Goal: Task Accomplishment & Management: Use online tool/utility

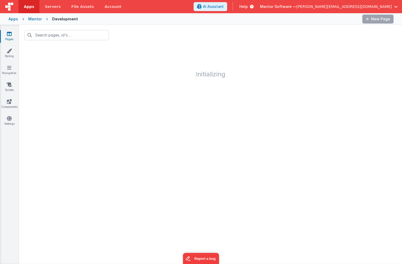
click at [382, 7] on span "[PERSON_NAME][EMAIL_ADDRESS][DOMAIN_NAME]" at bounding box center [343, 6] width 95 height 5
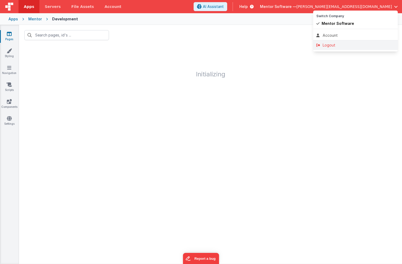
click at [345, 43] on div "Logout" at bounding box center [355, 45] width 78 height 5
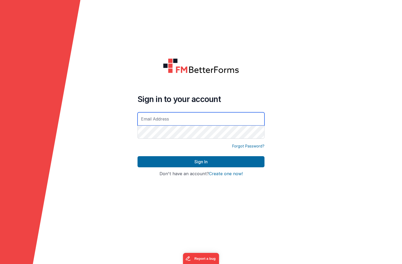
type input "[PERSON_NAME][EMAIL_ADDRESS][DOMAIN_NAME]"
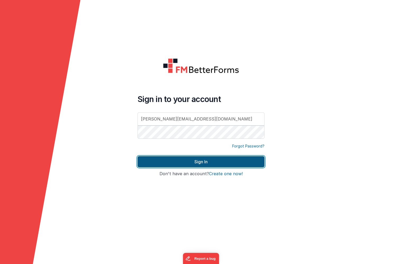
click at [185, 164] on button "Sign In" at bounding box center [201, 161] width 127 height 11
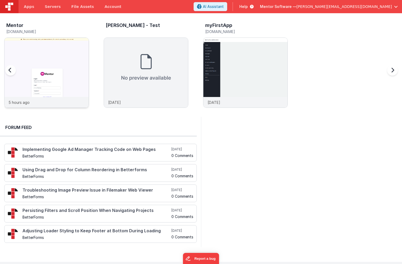
click at [60, 49] on img at bounding box center [46, 80] width 84 height 84
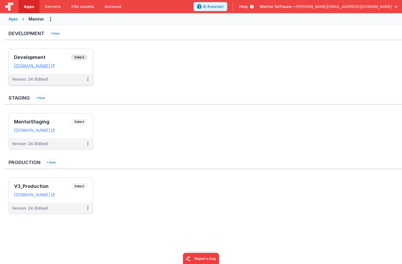
click at [51, 54] on div "Development Select" at bounding box center [51, 58] width 74 height 9
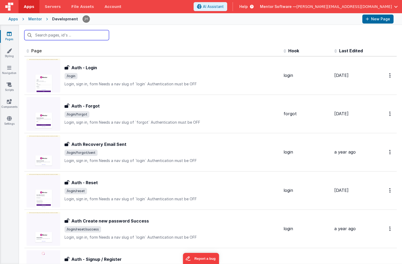
click at [75, 36] on input "text" at bounding box center [66, 35] width 85 height 10
type input "s"
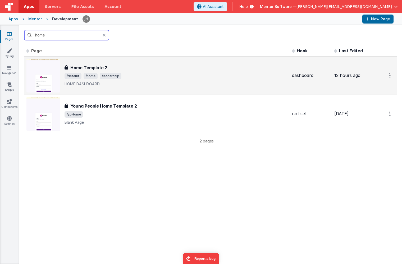
type input "home"
click at [115, 78] on span "/leadership" at bounding box center [111, 76] width 22 height 6
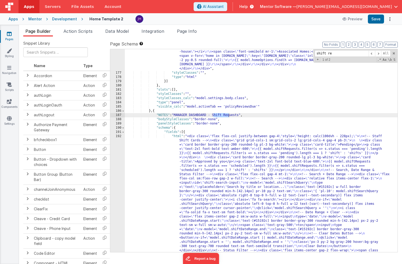
scroll to position [3265, 0]
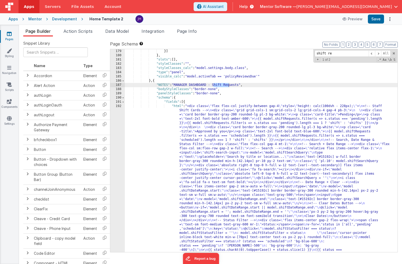
type input "shift re"
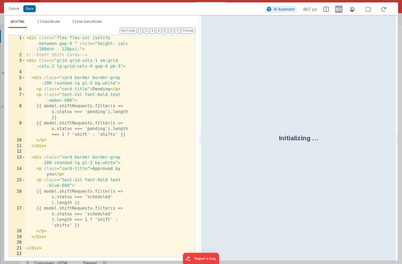
scroll to position [3365, 0]
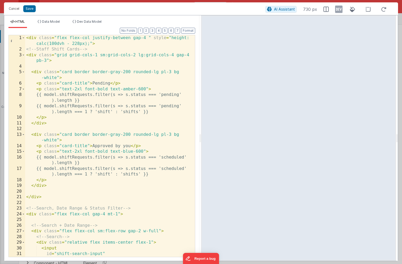
click at [97, 124] on div "< div class = "flex flex-col justify-between gap-4 " style = "height: calc(100d…" at bounding box center [110, 154] width 170 height 239
click at [141, 33] on button "1" at bounding box center [140, 31] width 4 height 6
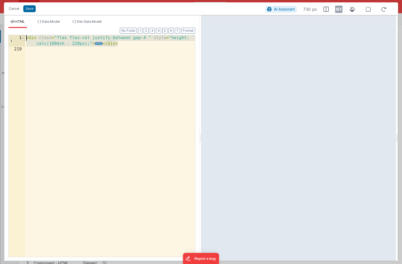
drag, startPoint x: 118, startPoint y: 45, endPoint x: 22, endPoint y: 36, distance: 96.4
click at [22, 36] on div "1 219 < div class = "flex flex-col justify-between gap-4 " style = "height: cal…" at bounding box center [101, 146] width 187 height 222
click at [98, 44] on span "..." at bounding box center [99, 43] width 8 height 3
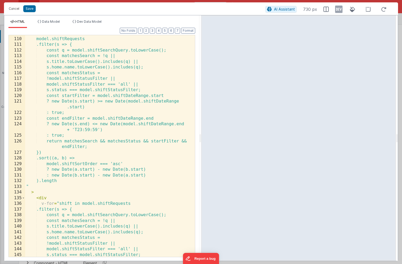
scroll to position [738, 0]
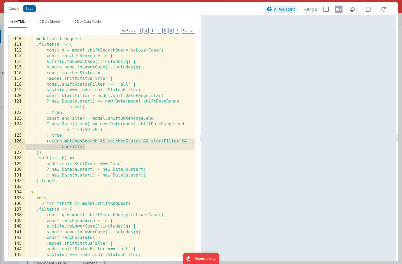
drag, startPoint x: 51, startPoint y: 141, endPoint x: 84, endPoint y: 147, distance: 33.8
click at [84, 147] on div "v-if = " model.shiftRequests .filter(s => { const q = model.shiftSearchQuery.to…" at bounding box center [110, 146] width 170 height 233
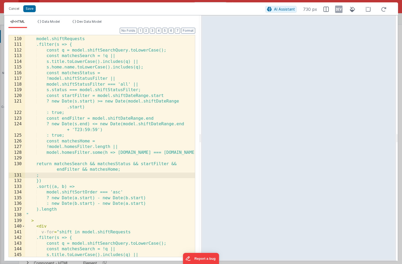
click at [82, 135] on div "v-if = " model.shiftRequests .filter(s => { const q = model.shiftSearchQuery.to…" at bounding box center [110, 146] width 170 height 233
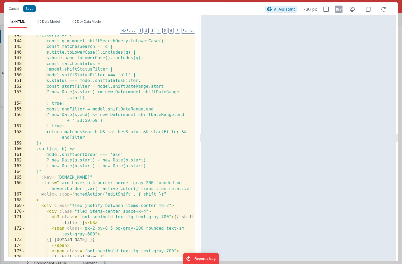
scroll to position [947, 0]
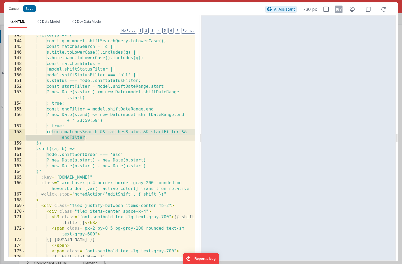
drag, startPoint x: 51, startPoint y: 132, endPoint x: 85, endPoint y: 138, distance: 34.7
click at [85, 138] on div ".filter(s => { const q = model.shiftSearchQuery.toLowerCase(); const matchesSea…" at bounding box center [110, 149] width 170 height 233
paste textarea
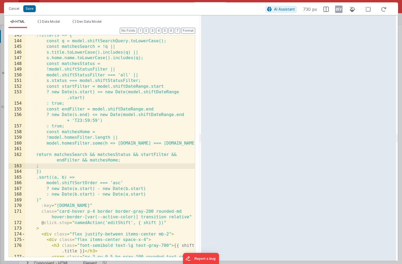
click at [84, 128] on div ".filter(s => { const q = model.shiftSearchQuery.toLowerCase(); const matchesSea…" at bounding box center [110, 152] width 170 height 239
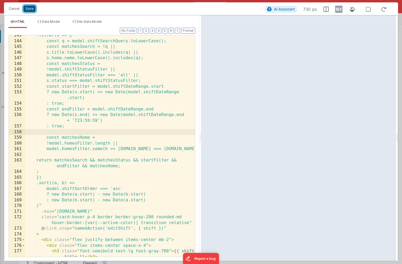
click at [28, 10] on button "Save" at bounding box center [29, 8] width 12 height 7
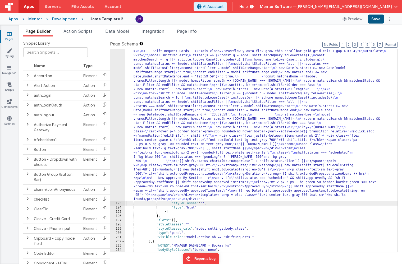
scroll to position [3375, 0]
click at [162, 93] on div ""html" : "<div class= \" flex flex-col justify-between gap-4 \" style= \" heigh…" at bounding box center [261, 165] width 273 height 487
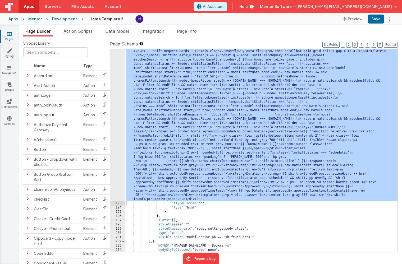
click at [118, 82] on div "192" at bounding box center [117, 61] width 15 height 279
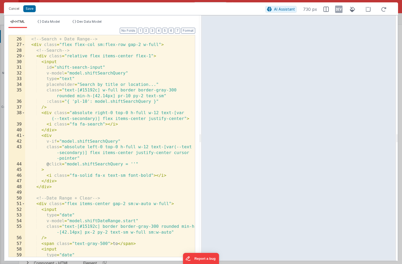
scroll to position [186, 0]
click at [23, 45] on span at bounding box center [23, 45] width 3 height 6
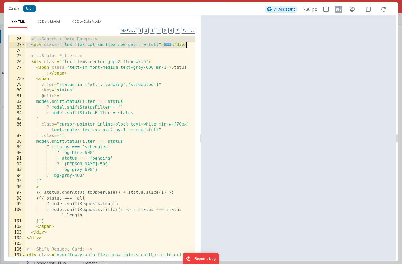
drag, startPoint x: 31, startPoint y: 40, endPoint x: 190, endPoint y: 47, distance: 159.4
click at [190, 47] on div "25 26 27 74 75 76 77 78 79 80 81 82 83 84 85 86 87 88 89 90 91 92 93 94 95 96 9…" at bounding box center [101, 146] width 187 height 222
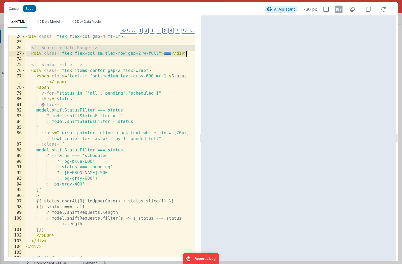
scroll to position [172, 0]
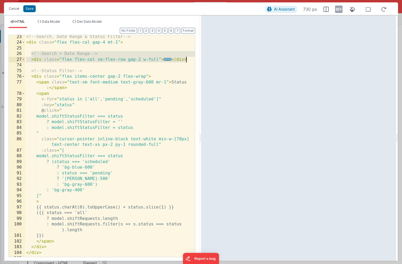
click at [166, 58] on span "..." at bounding box center [168, 59] width 8 height 3
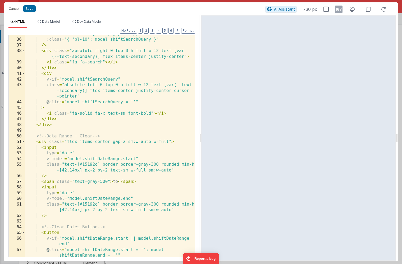
scroll to position [253, 0]
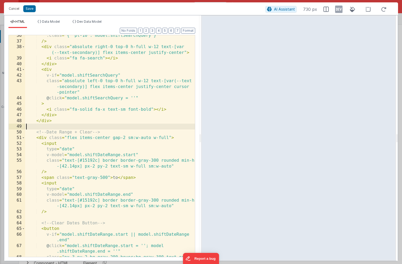
click at [51, 126] on div ":class = "{ 'pl-10': model.shiftSearchQuery }" /> < div class = "absolute right…" at bounding box center [110, 152] width 170 height 239
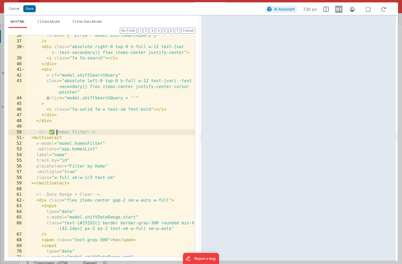
click at [58, 132] on div ":class = "{ 'pl-10': model.shiftSearchQuery }" /> < div class = "absolute right…" at bounding box center [110, 152] width 170 height 239
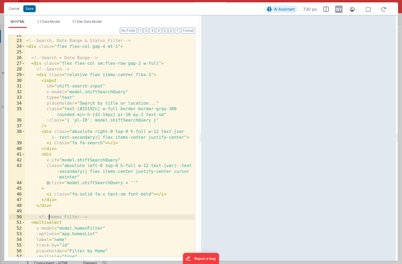
scroll to position [171, 0]
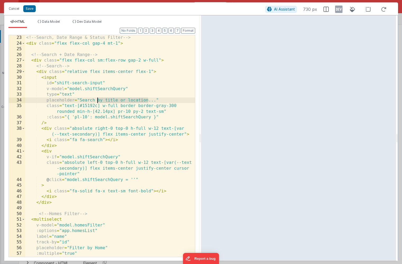
drag, startPoint x: 148, startPoint y: 100, endPoint x: 97, endPoint y: 100, distance: 50.5
click at [97, 100] on div "<!-- Search, Date Range & Status Filter --> < div class = "flex flex-col gap-4 …" at bounding box center [110, 151] width 170 height 233
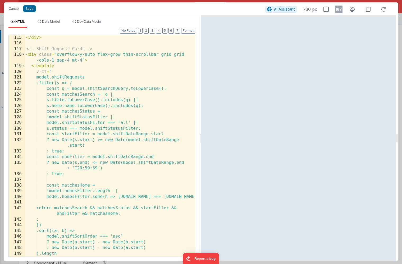
scroll to position [772, 0]
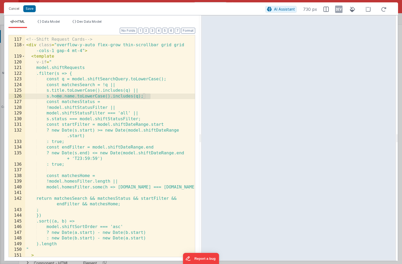
drag, startPoint x: 57, startPoint y: 96, endPoint x: 150, endPoint y: 95, distance: 93.1
click at [150, 95] on div "<!-- Shift Request Cards --> < div class = "overflow-y-auto flex-grow thin-scro…" at bounding box center [110, 147] width 170 height 233
drag, startPoint x: 143, startPoint y: 89, endPoint x: 151, endPoint y: 96, distance: 10.3
click at [151, 96] on div "<!-- Shift Request Cards --> < div class = "overflow-y-auto flex-grow thin-scro…" at bounding box center [110, 147] width 170 height 233
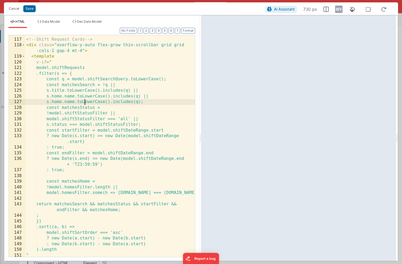
click at [85, 103] on div "<!-- Shift Request Cards --> < div class = "overflow-y-auto flex-grow thin-scro…" at bounding box center [110, 147] width 170 height 233
drag, startPoint x: 74, startPoint y: 102, endPoint x: 63, endPoint y: 101, distance: 11.4
click at [63, 101] on div "<!-- Shift Request Cards --> < div class = "overflow-y-auto flex-grow thin-scro…" at bounding box center [110, 147] width 170 height 233
drag, startPoint x: 153, startPoint y: 97, endPoint x: 151, endPoint y: 102, distance: 5.2
click at [151, 102] on div "<!-- Shift Request Cards --> < div class = "overflow-y-auto flex-grow thin-scro…" at bounding box center [110, 147] width 170 height 233
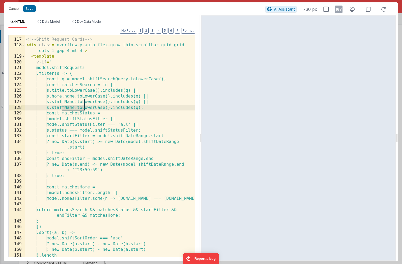
drag, startPoint x: 84, startPoint y: 108, endPoint x: 63, endPoint y: 109, distance: 21.5
click at [63, 109] on div "<!-- Shift Request Cards --> < div class = "overflow-y-auto flex-grow thin-scro…" at bounding box center [110, 147] width 170 height 233
drag, startPoint x: 153, startPoint y: 101, endPoint x: 141, endPoint y: 108, distance: 14.0
click at [141, 108] on div "<!-- Shift Request Cards --> < div class = "overflow-y-auto flex-grow thin-scro…" at bounding box center [110, 147] width 170 height 233
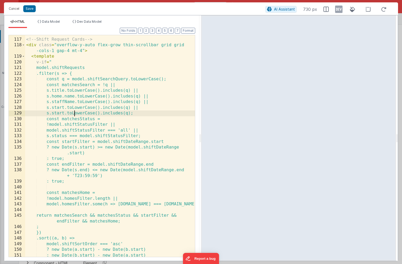
click at [74, 113] on div "<!-- Shift Request Cards --> < div class = "overflow-y-auto flex-grow thin-scro…" at bounding box center [110, 147] width 170 height 233
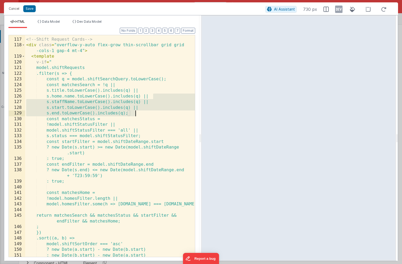
drag, startPoint x: 153, startPoint y: 97, endPoint x: 135, endPoint y: 112, distance: 23.6
click at [135, 112] on div "<!-- Shift Request Cards --> < div class = "overflow-y-auto flex-grow thin-scro…" at bounding box center [110, 147] width 170 height 233
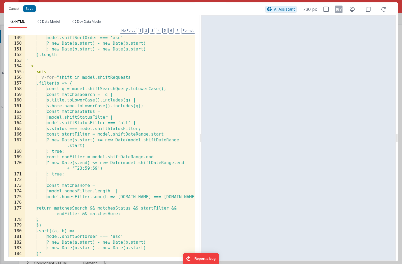
scroll to position [978, 0]
click at [151, 106] on div "model.shiftSortOrder === 'asc' ? new Date(a.start) - new Date(b.start) : new Da…" at bounding box center [110, 154] width 170 height 239
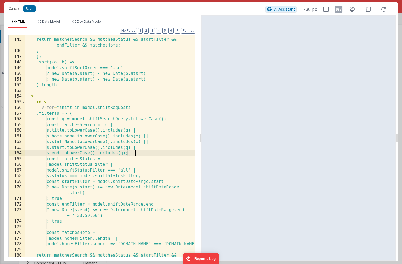
scroll to position [955, 0]
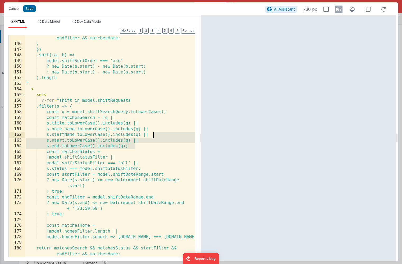
drag, startPoint x: 135, startPoint y: 147, endPoint x: 154, endPoint y: 135, distance: 21.7
click at [154, 135] on div "return matchesSearch && matchesStatus && startFilter && endFilter && matchesHom…" at bounding box center [110, 149] width 170 height 239
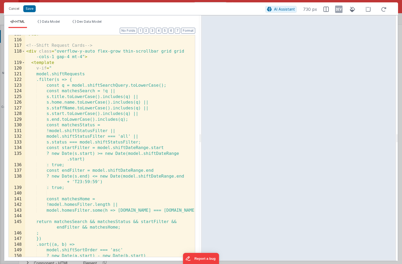
scroll to position [766, 0]
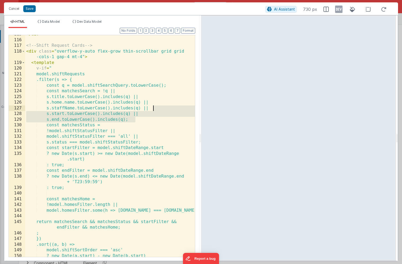
drag, startPoint x: 135, startPoint y: 120, endPoint x: 154, endPoint y: 108, distance: 22.1
click at [154, 108] on div "</ div > <!-- Shift Request Cards --> < div class = "overflow-y-auto flex-grow …" at bounding box center [110, 147] width 170 height 233
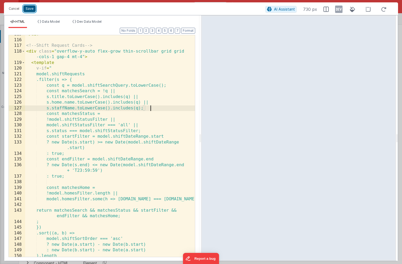
click at [32, 9] on button "Save" at bounding box center [29, 8] width 12 height 7
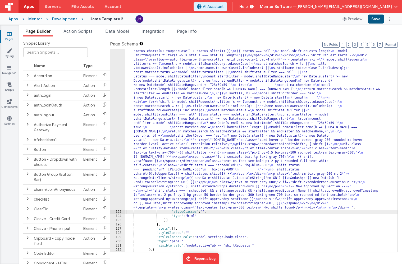
scroll to position [3373, 0]
click at [377, 18] on button "Save" at bounding box center [376, 19] width 16 height 9
click at [168, 98] on div ""html" : "<div class= \" flex flex-col justify-between gap-4 \" style= \" heigh…" at bounding box center [261, 169] width 273 height 495
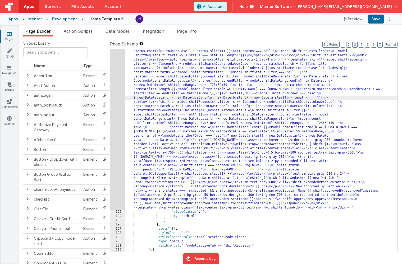
click at [116, 90] on div "192" at bounding box center [117, 66] width 15 height 288
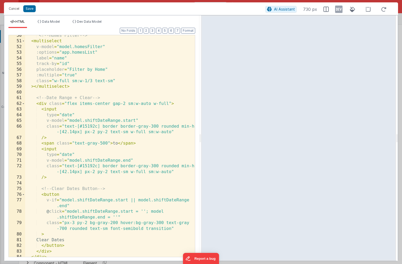
scroll to position [349, 0]
click at [147, 31] on button "2" at bounding box center [146, 31] width 5 height 6
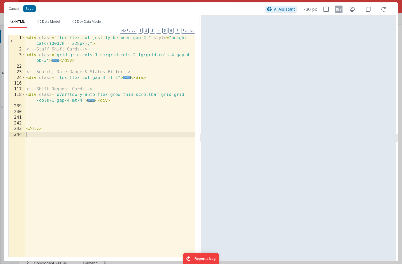
click at [92, 100] on span "..." at bounding box center [91, 100] width 8 height 3
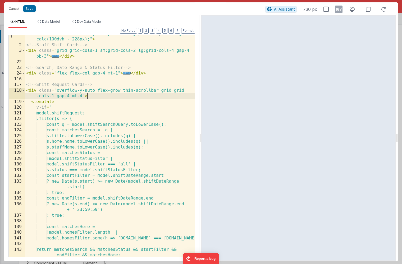
scroll to position [9, 0]
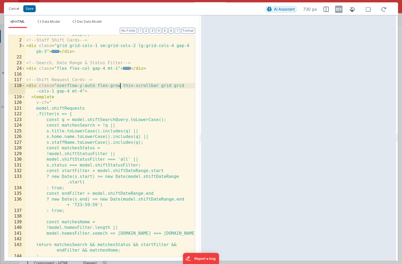
click at [120, 85] on div "< div class = "flex flex-col justify-between gap-4 " style = "height: calc(100d…" at bounding box center [110, 145] width 170 height 239
click at [30, 10] on button "Save" at bounding box center [29, 8] width 12 height 7
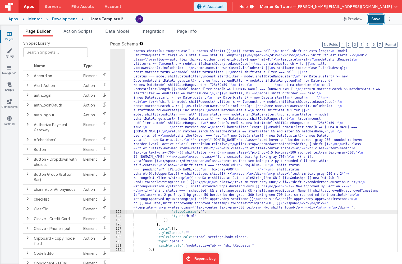
click at [374, 18] on button "Save" at bounding box center [376, 19] width 16 height 9
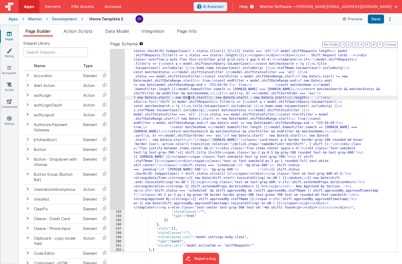
click at [189, 99] on div ""html" : "<div class= \" flex flex-col justify-between gap-4 \" style= \" heigh…" at bounding box center [261, 169] width 273 height 495
click at [116, 81] on div "192" at bounding box center [117, 66] width 15 height 288
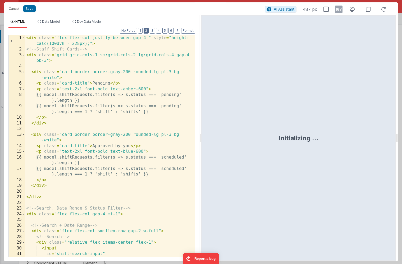
click at [147, 31] on button "2" at bounding box center [146, 31] width 5 height 6
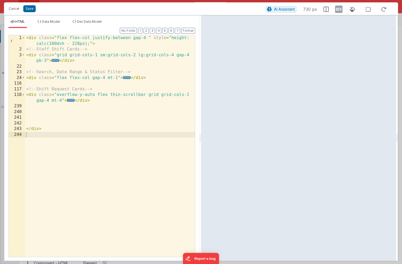
click at [108, 95] on div "< div class = "flex flex-col justify-between gap-4 " style = "height: calc(100d…" at bounding box center [110, 154] width 170 height 239
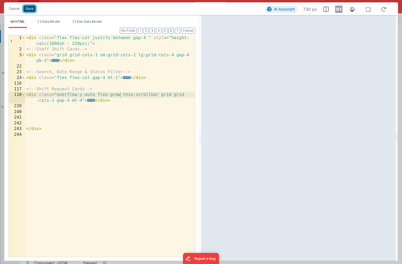
click at [30, 10] on button "Save" at bounding box center [29, 8] width 12 height 7
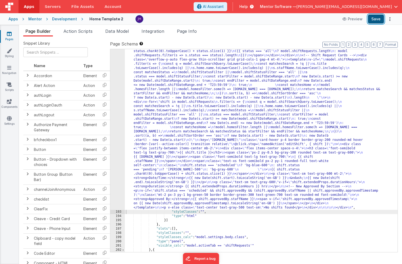
click at [375, 21] on button "Save" at bounding box center [376, 19] width 16 height 9
click at [143, 84] on div ""html" : "<div class= \" flex flex-col justify-between gap-4 \" style= \" heigh…" at bounding box center [261, 169] width 273 height 495
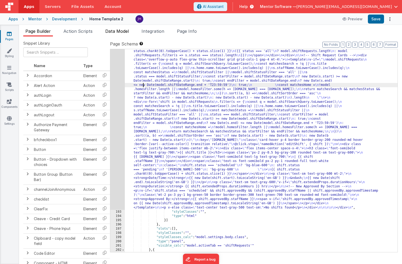
click at [112, 30] on span "Data Model" at bounding box center [117, 31] width 24 height 5
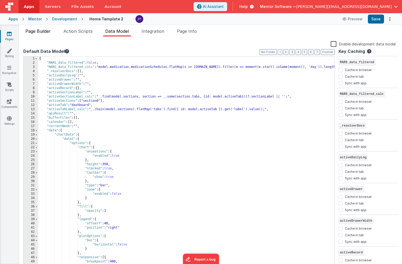
click at [43, 30] on span "Page Builder" at bounding box center [37, 31] width 25 height 5
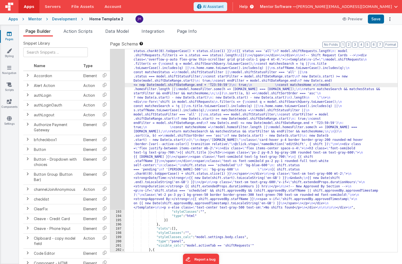
click at [123, 88] on div "192" at bounding box center [117, 66] width 15 height 288
click at [118, 88] on div "192" at bounding box center [117, 66] width 15 height 288
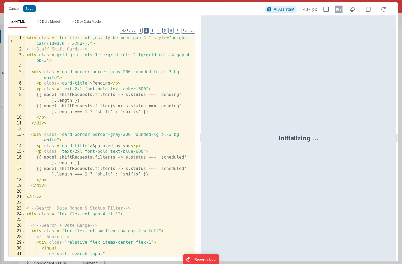
click at [147, 30] on button "2" at bounding box center [146, 31] width 5 height 6
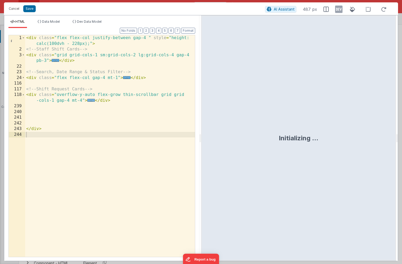
click at [92, 102] on span "..." at bounding box center [91, 100] width 8 height 3
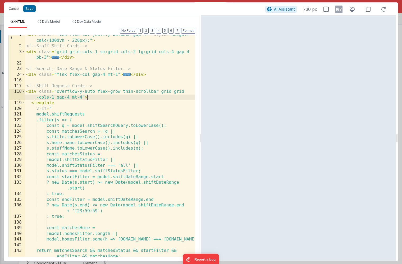
scroll to position [0, 0]
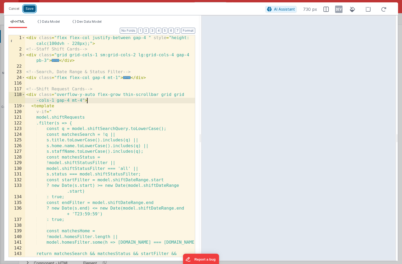
click at [32, 9] on button "Save" at bounding box center [29, 8] width 12 height 7
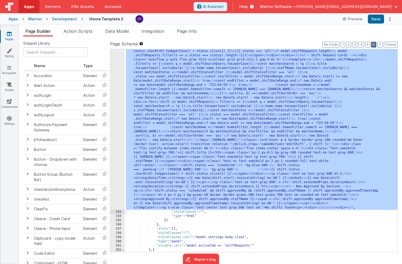
click at [374, 44] on button "6" at bounding box center [373, 45] width 5 height 6
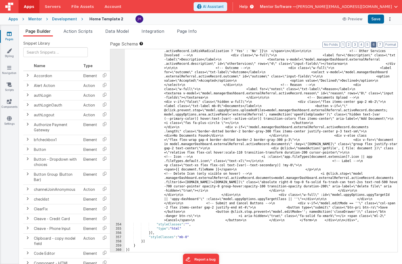
scroll to position [4997, 0]
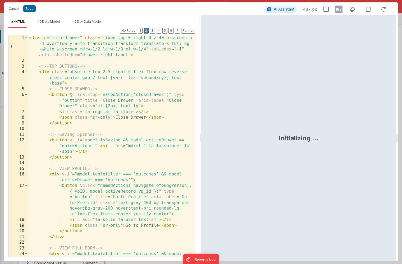
click at [147, 32] on button "2" at bounding box center [146, 31] width 5 height 6
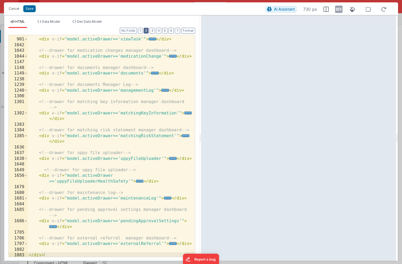
scroll to position [188, 0]
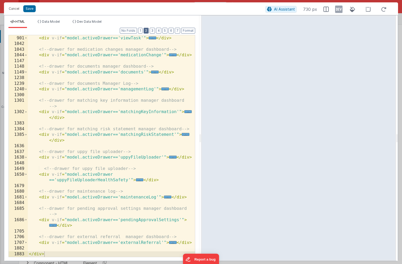
click at [192, 243] on div at bounding box center [192, 52] width 5 height 409
click at [168, 229] on div "<!-- drawer for veiwing task --> < div v-if = "model.activeDrawer=='viewTask'" …" at bounding box center [111, 146] width 167 height 233
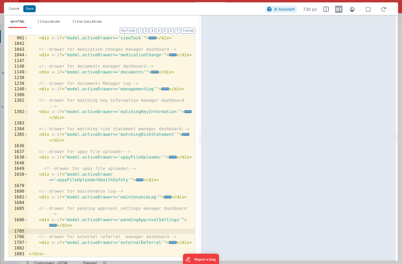
paste textarea
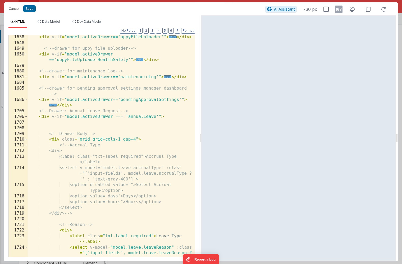
scroll to position [308, 0]
click at [81, 106] on div "< div v-if = "model.activeDrawer=='uppyFileUploader'" > ... </ div > <!-- drawe…" at bounding box center [111, 153] width 167 height 239
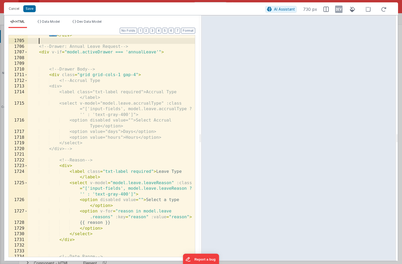
scroll to position [378, 0]
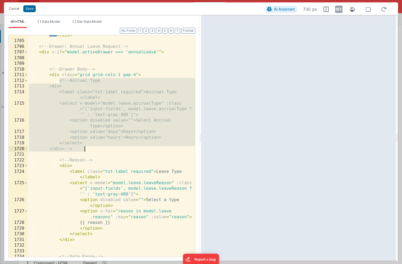
drag, startPoint x: 60, startPoint y: 81, endPoint x: 104, endPoint y: 148, distance: 80.6
click at [104, 148] on div "< div v-if = "model.activeDrawer=='pendingApprovalSettings'" > ... </ div > <!-…" at bounding box center [111, 146] width 167 height 239
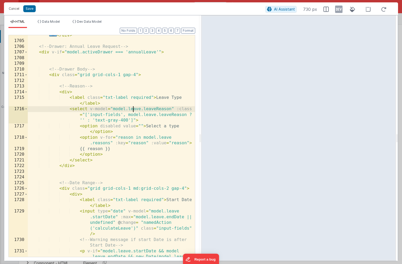
click at [134, 109] on div "< div v-if = "model.activeDrawer=='pendingApprovalSettings'" > ... </ div > <!-…" at bounding box center [111, 158] width 167 height 262
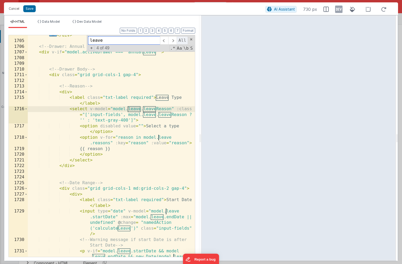
click at [184, 40] on span "All" at bounding box center [182, 40] width 11 height 8
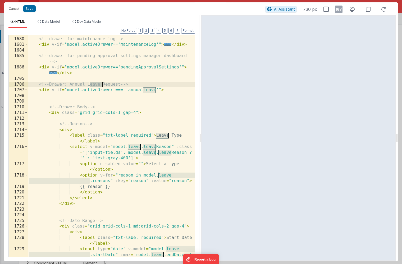
scroll to position [340, 0]
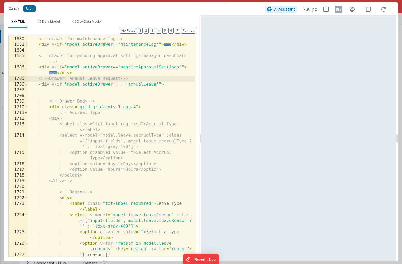
click at [140, 103] on div "<!-- drawer for maintenance log --> < div v-if = "model.activeDrawer=='maintena…" at bounding box center [111, 146] width 167 height 233
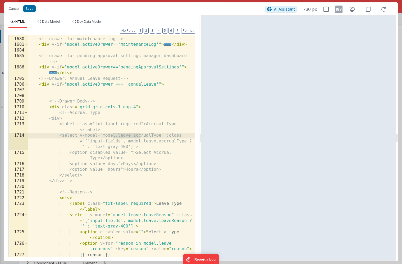
drag, startPoint x: 113, startPoint y: 136, endPoint x: 141, endPoint y: 135, distance: 28.0
click at [141, 135] on div "<!-- drawer for maintenance log --> < div v-if = "model.activeDrawer=='maintena…" at bounding box center [111, 146] width 167 height 233
type input "model.leave"
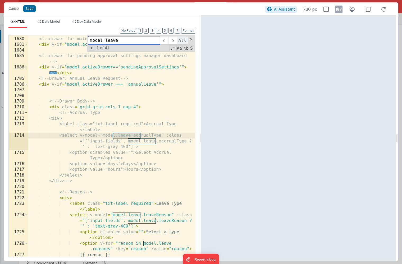
click at [184, 41] on span "All" at bounding box center [182, 40] width 11 height 8
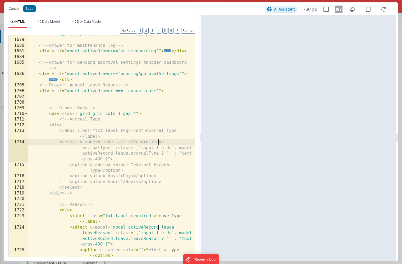
scroll to position [328, 0]
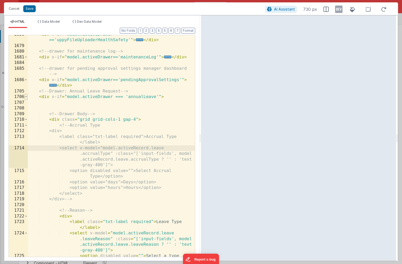
click at [27, 97] on span at bounding box center [26, 97] width 3 height 6
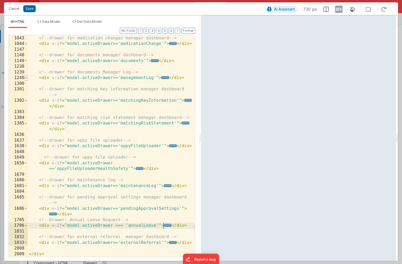
scroll to position [199, 0]
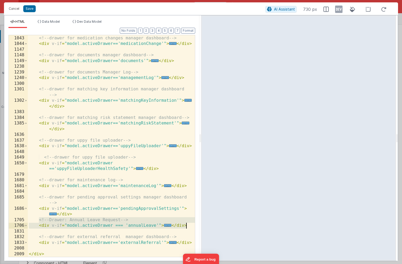
drag, startPoint x: 39, startPoint y: 220, endPoint x: 190, endPoint y: 223, distance: 151.0
click at [190, 223] on div "1042 1043 1044 1147 1148 1149 1238 1239 1240 1300 1301 1302 1383 1384 1385 1636…" at bounding box center [101, 146] width 187 height 222
click at [83, 213] on div "<!-- drawer for medication changes manager dashboard --> < div v-if = "model.ac…" at bounding box center [111, 146] width 167 height 233
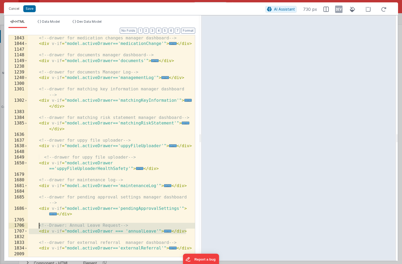
drag, startPoint x: 188, startPoint y: 231, endPoint x: 39, endPoint y: 227, distance: 149.8
click at [38, 227] on div "<!-- drawer for medication changes manager dashboard --> < div v-if = "model.ac…" at bounding box center [111, 146] width 167 height 233
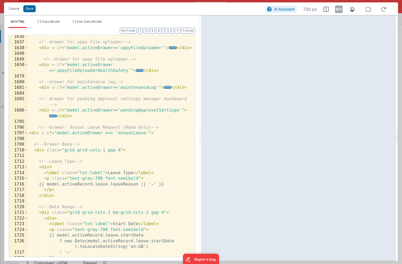
scroll to position [300, 0]
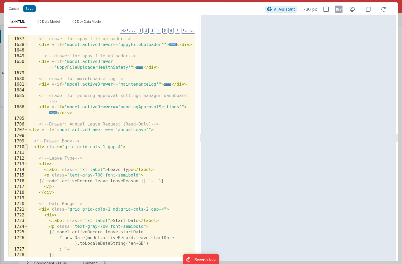
click at [25, 148] on span at bounding box center [26, 147] width 3 height 6
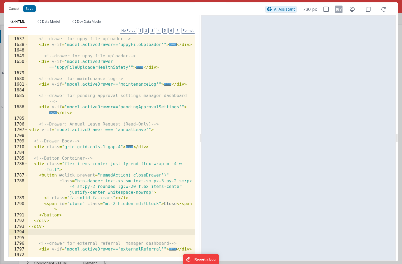
scroll to position [303, 0]
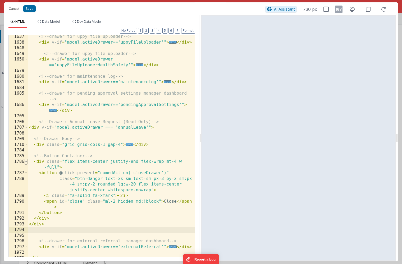
click at [27, 161] on span at bounding box center [26, 162] width 3 height 6
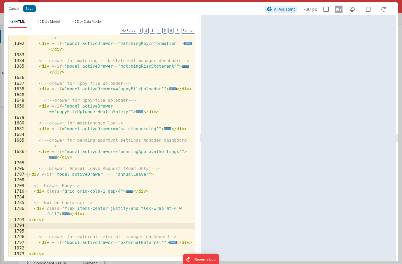
scroll to position [256, 0]
click at [29, 10] on button "Save" at bounding box center [29, 8] width 12 height 7
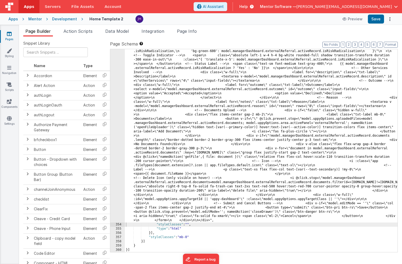
scroll to position [4612, 0]
click at [376, 21] on button "Save" at bounding box center [376, 19] width 16 height 9
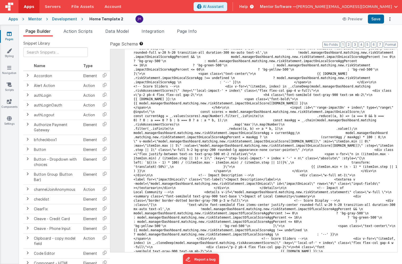
scroll to position [3845, 0]
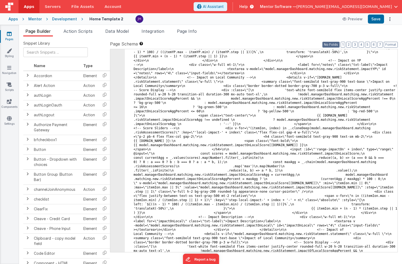
click at [334, 47] on button "No Folds" at bounding box center [330, 45] width 17 height 6
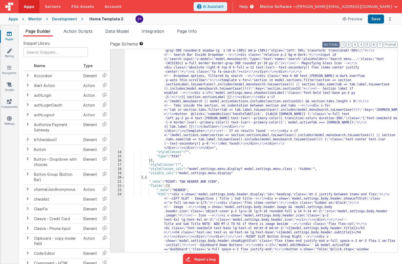
scroll to position [226, 0]
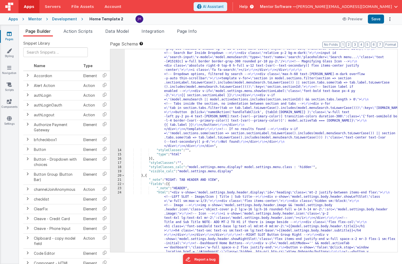
click at [240, 145] on div ""html" : "<div class= \" md:h-[74dvh] \" > \r\n <!-- Search Input --> \r\n <div…" at bounding box center [261, 241] width 273 height 931
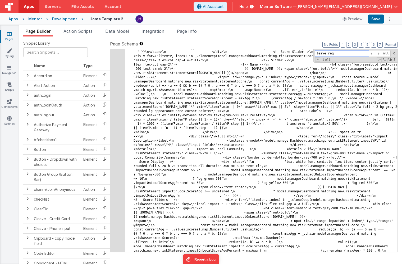
scroll to position [8072, 0]
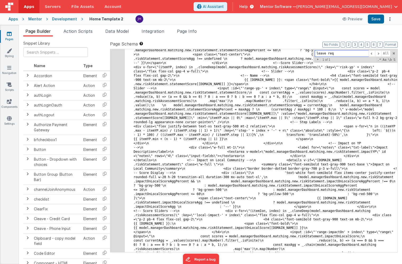
click at [341, 52] on input "leave req" at bounding box center [342, 53] width 54 height 7
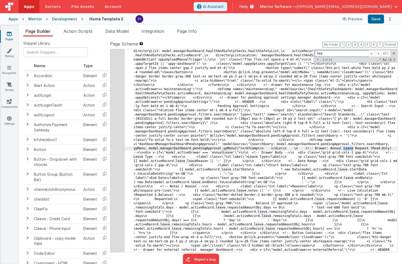
scroll to position [8344, 0]
type input "l"
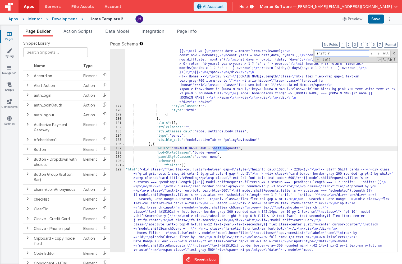
scroll to position [3319, 0]
type input "shift re"
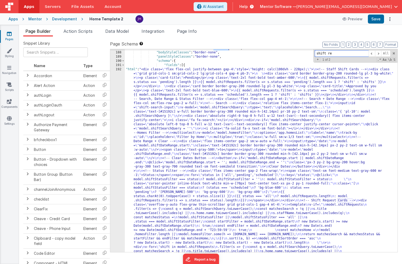
scroll to position [3376, 0]
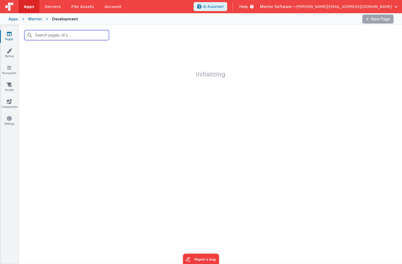
click at [48, 38] on input "text" at bounding box center [66, 35] width 85 height 10
type input "staff"
click at [89, 36] on input "staff" at bounding box center [66, 35] width 85 height 10
click at [104, 35] on icon at bounding box center [104, 35] width 3 height 4
click at [74, 37] on input "text" at bounding box center [66, 35] width 85 height 10
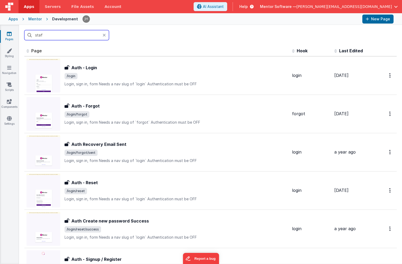
type input "staff"
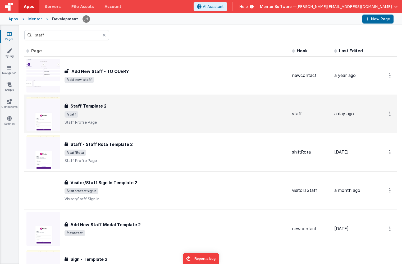
click at [130, 110] on div "Staff Template 2 Staff Template 2 /staff Staff Profile Page" at bounding box center [176, 114] width 223 height 22
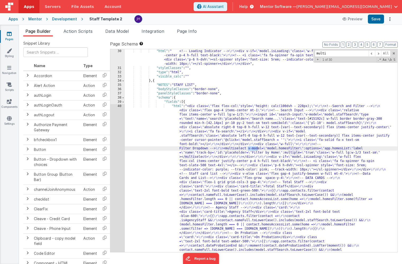
type input "multi"
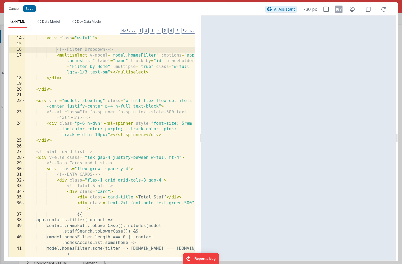
scroll to position [0, 0]
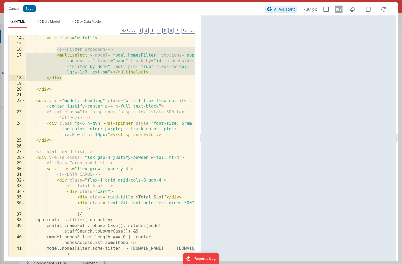
drag, startPoint x: 56, startPoint y: 49, endPoint x: 62, endPoint y: 77, distance: 28.4
click at [62, 77] on div "</ div > < div class = "w-full" > <!-- Filter Dropdown --> < multiselect v-mode…" at bounding box center [110, 146] width 170 height 233
click at [150, 73] on div "</ div > < div class = "w-full" > <!-- Filter Dropdown --> < multiselect v-mode…" at bounding box center [110, 146] width 170 height 233
drag, startPoint x: 153, startPoint y: 71, endPoint x: 57, endPoint y: 50, distance: 98.7
click at [57, 50] on div "</ div > < div class = "w-full" > <!-- Filter Dropdown --> < multiselect v-mode…" at bounding box center [110, 146] width 170 height 233
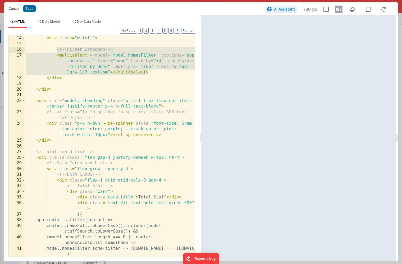
click at [15, 9] on button "Cancel" at bounding box center [14, 8] width 16 height 7
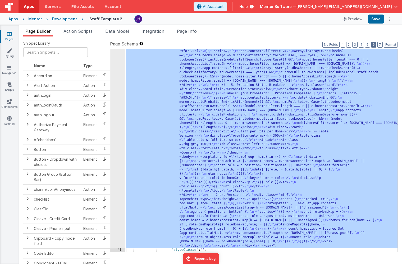
click at [375, 44] on button "6" at bounding box center [373, 45] width 5 height 6
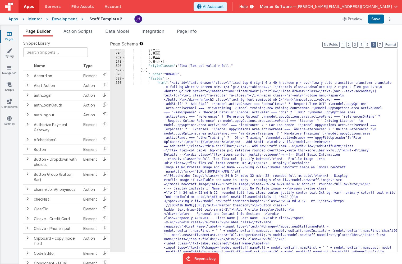
scroll to position [887, 0]
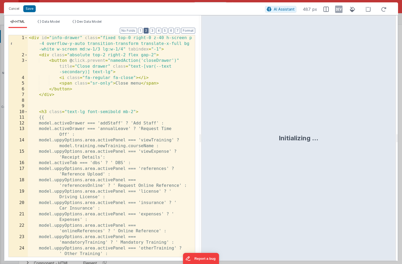
click at [145, 32] on button "2" at bounding box center [146, 31] width 5 height 6
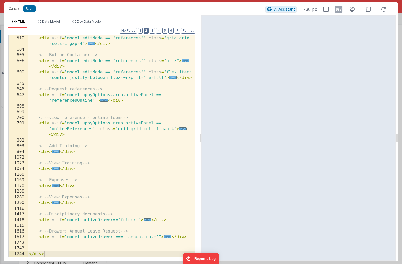
scroll to position [125, 0]
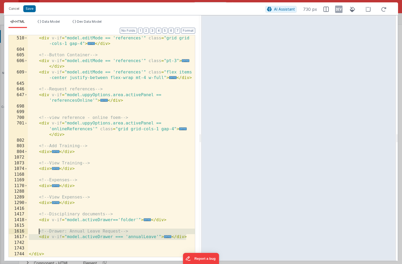
drag, startPoint x: 189, startPoint y: 237, endPoint x: 40, endPoint y: 232, distance: 149.2
click at [40, 232] on div "<!-- upload new reference --> < div v-if = "model.editMode == 'references'" cla…" at bounding box center [111, 146] width 167 height 233
